Goal: Find contact information: Find contact information

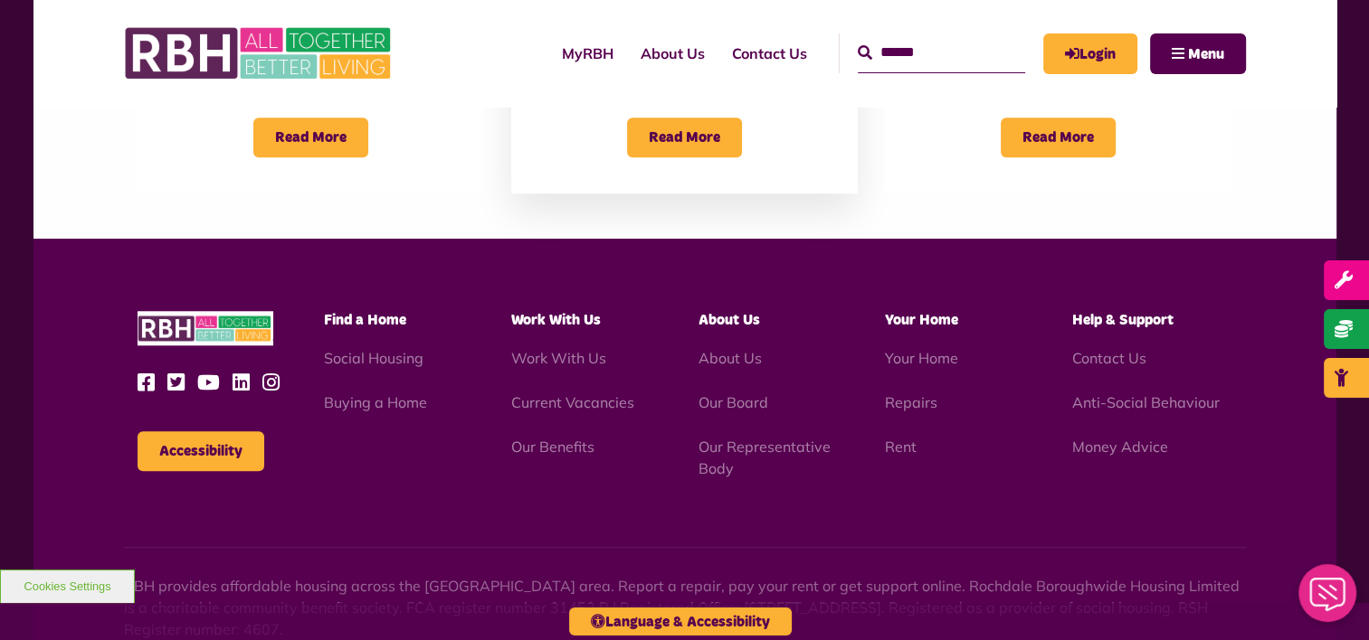
scroll to position [1719, 0]
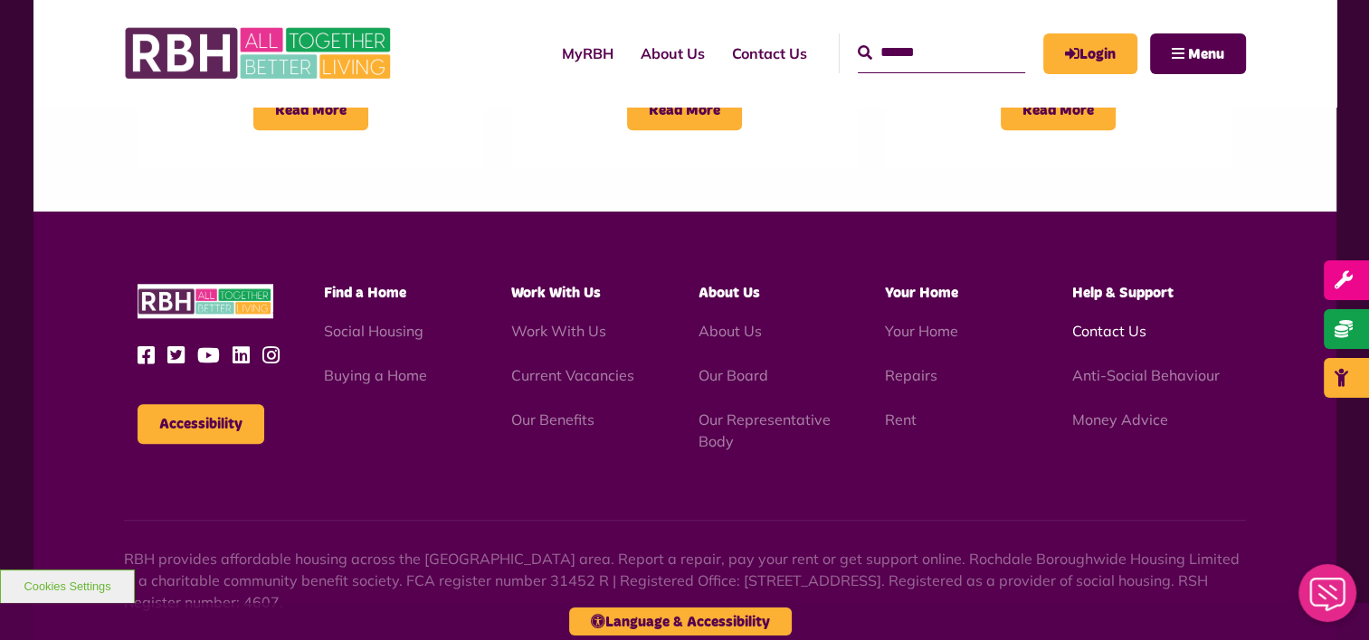
click at [1122, 336] on link "Contact Us" at bounding box center [1109, 331] width 74 height 18
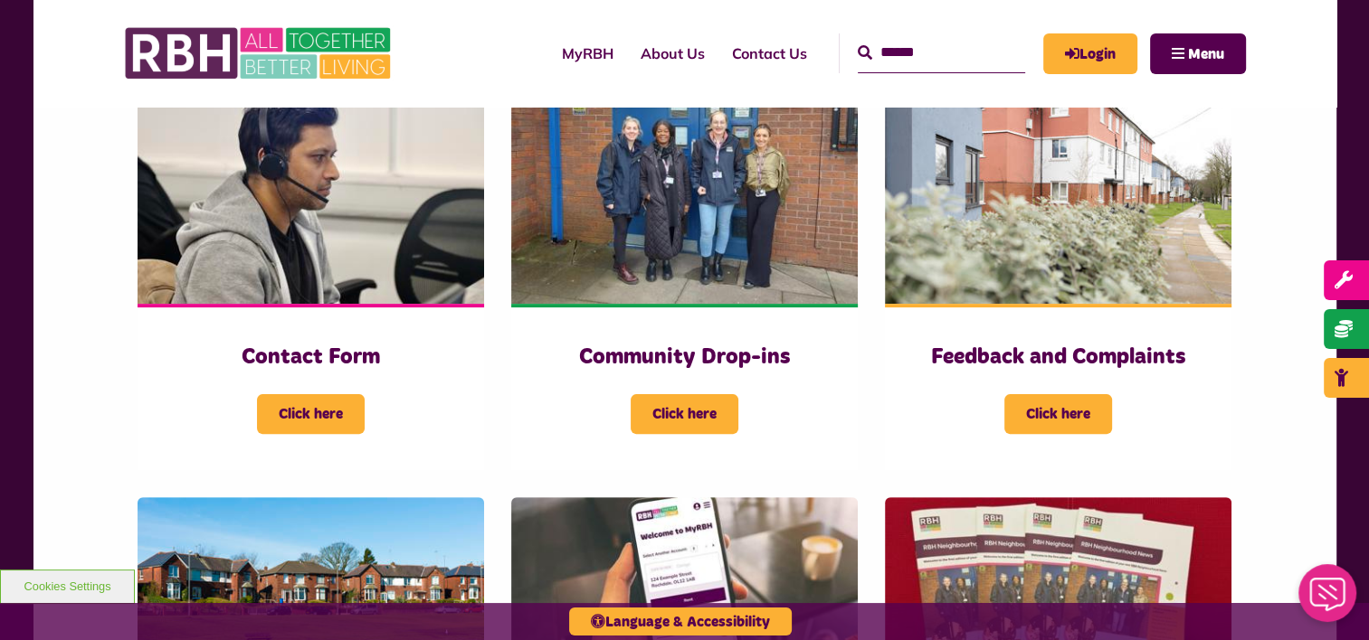
scroll to position [452, 0]
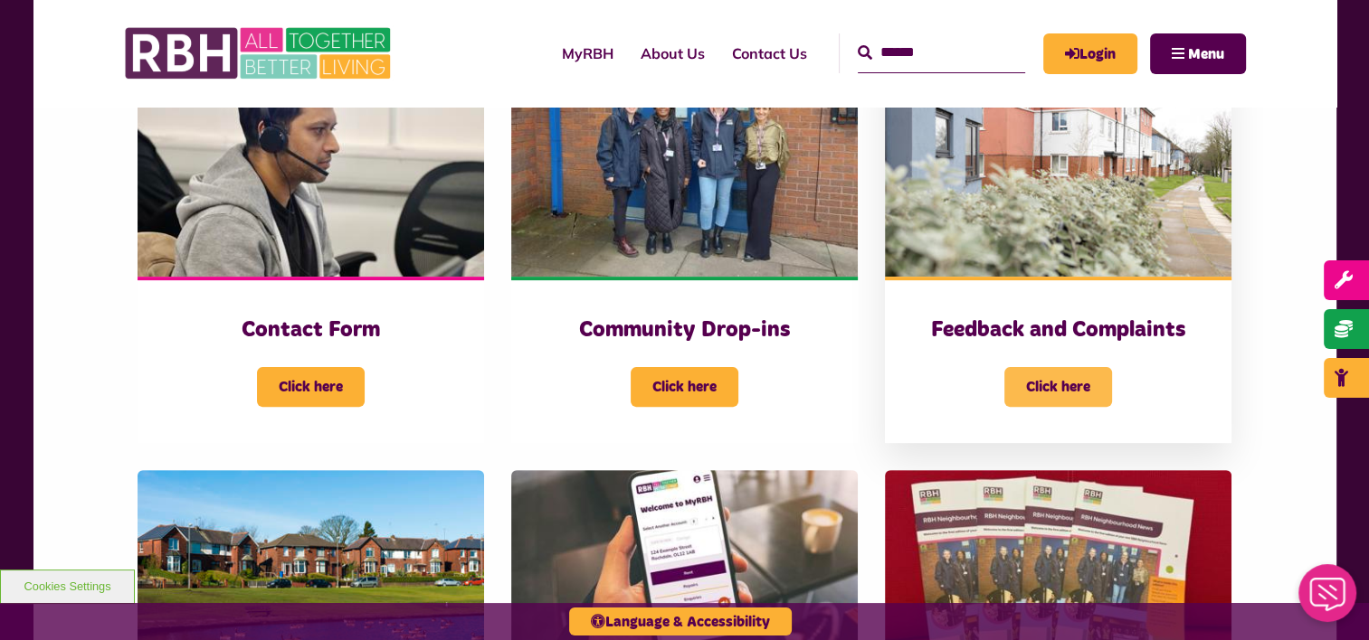
click at [1057, 383] on span "Click here" at bounding box center [1058, 387] width 108 height 40
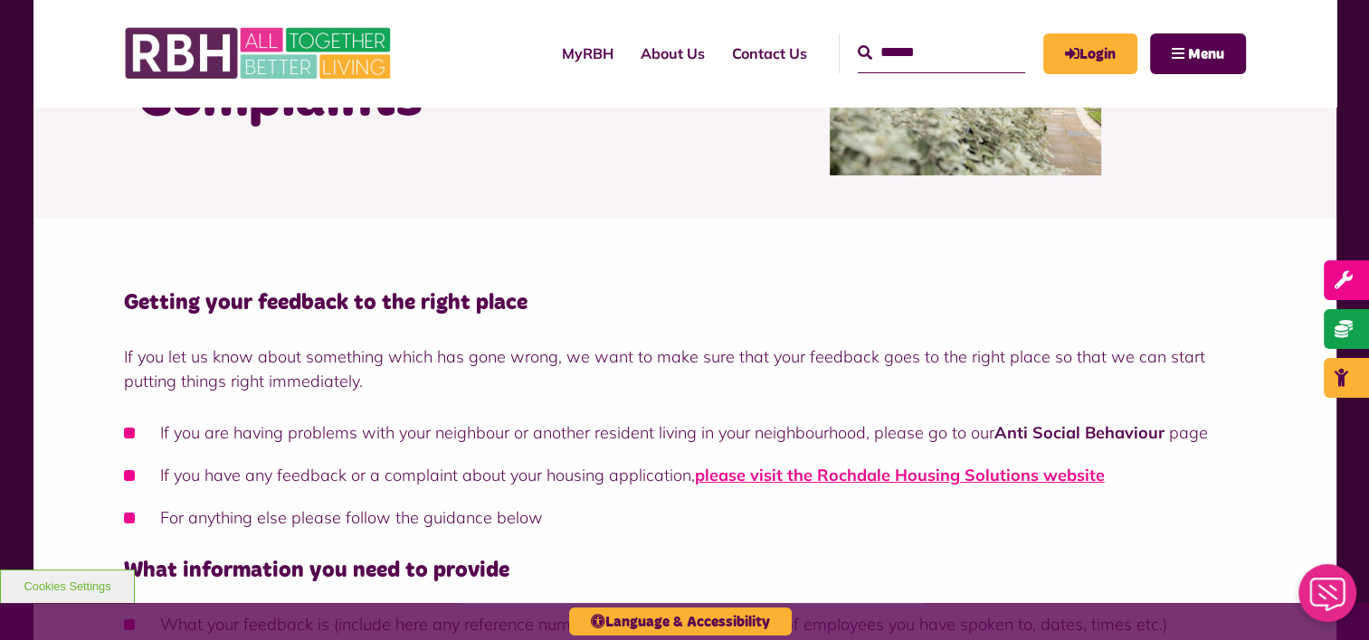
scroll to position [271, 0]
